Goal: Check status: Check status

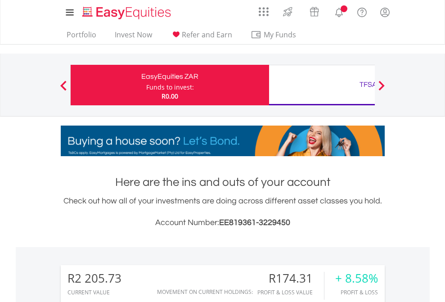
scroll to position [86, 141]
click at [146, 85] on div "Funds to invest:" at bounding box center [170, 87] width 48 height 9
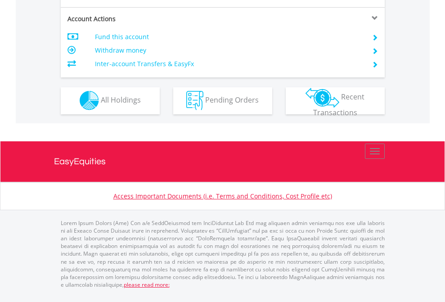
scroll to position [840, 0]
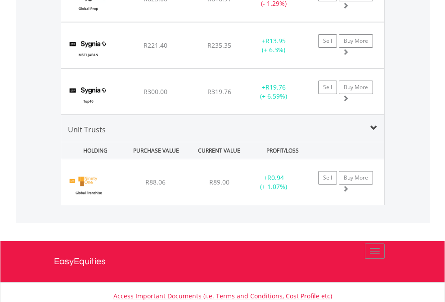
scroll to position [86, 141]
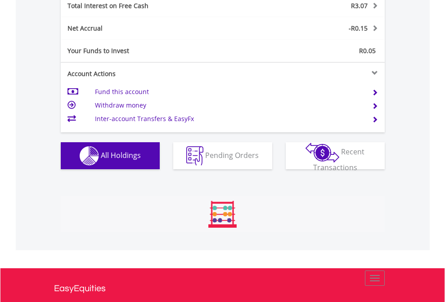
scroll to position [86, 141]
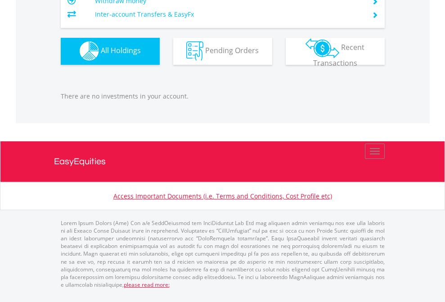
scroll to position [890, 0]
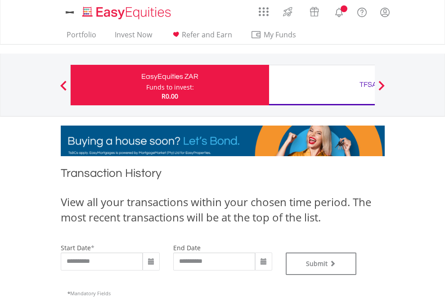
type input "**********"
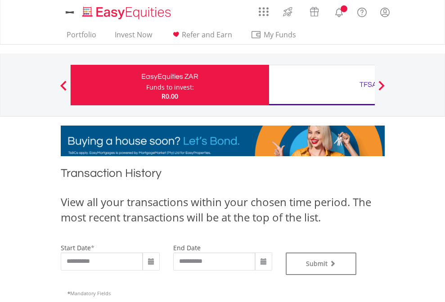
type input "**********"
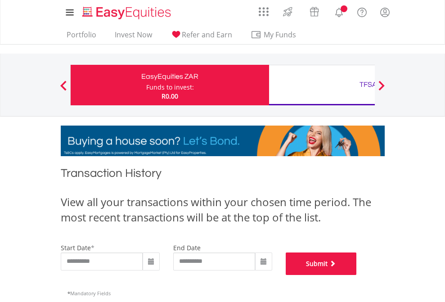
click at [356, 275] on button "Submit" at bounding box center [320, 263] width 71 height 22
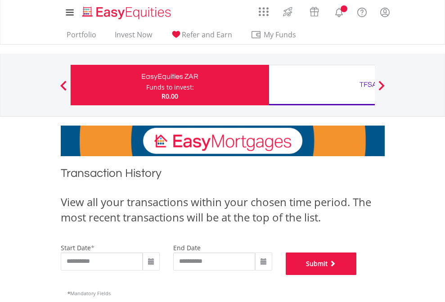
scroll to position [365, 0]
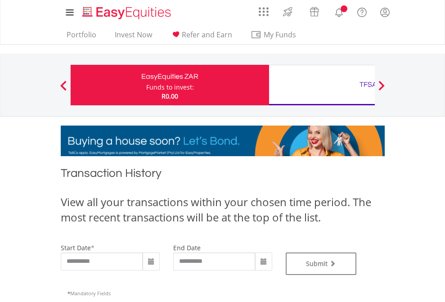
click at [321, 85] on div "TFSA" at bounding box center [367, 84] width 187 height 13
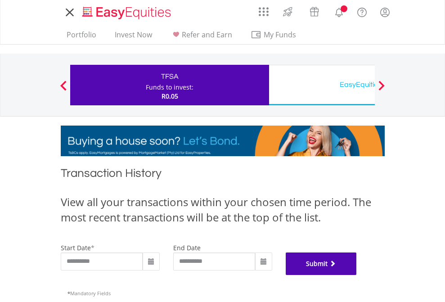
click at [356, 275] on button "Submit" at bounding box center [320, 263] width 71 height 22
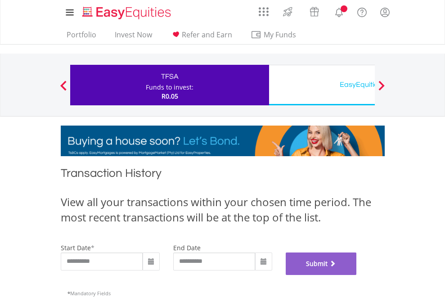
scroll to position [365, 0]
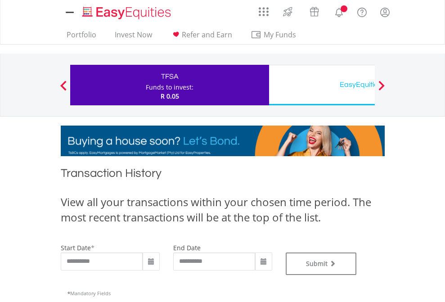
click at [321, 85] on div "EasyEquities USD" at bounding box center [367, 84] width 187 height 13
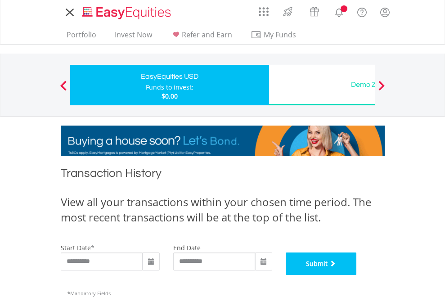
click at [356, 275] on button "Submit" at bounding box center [320, 263] width 71 height 22
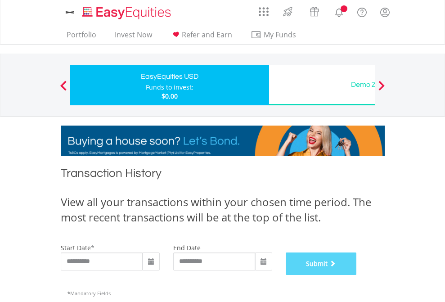
scroll to position [365, 0]
